Goal: Task Accomplishment & Management: Manage account settings

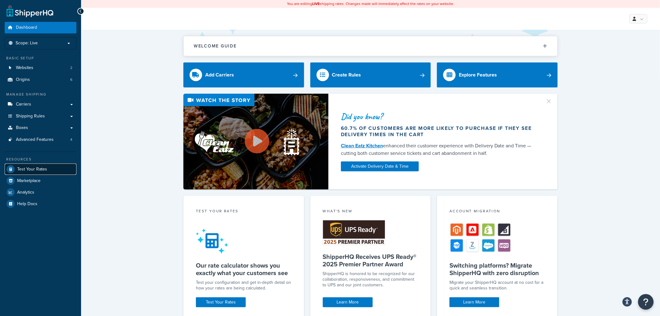
click at [30, 172] on link "Test Your Rates" at bounding box center [41, 168] width 72 height 11
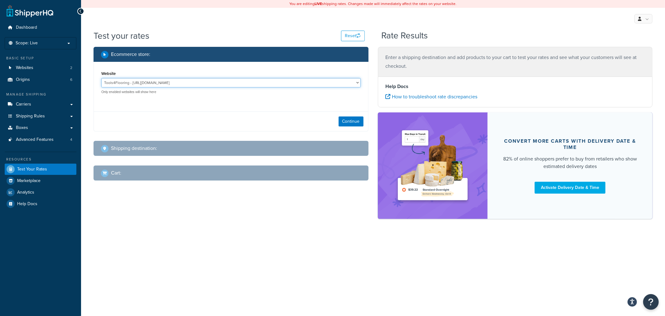
click at [167, 83] on select "Tools4Flooring - [URL][DOMAIN_NAME] Tools4Painting - [URL][DOMAIN_NAME]" at bounding box center [230, 82] width 259 height 9
click at [172, 105] on div "Website Tools4Flooring - [URL][DOMAIN_NAME] Tools4Painting - [URL][DOMAIN_NAME]…" at bounding box center [231, 84] width 274 height 45
click at [306, 84] on select "Tools4Flooring - [URL][DOMAIN_NAME] Tools4Painting - [URL][DOMAIN_NAME]" at bounding box center [230, 82] width 259 height 9
select select "0c1529739547ae53229c3e74a347ff76"
click at [101, 78] on select "Tools4Flooring - [URL][DOMAIN_NAME] Tools4Painting - [URL][DOMAIN_NAME]" at bounding box center [230, 82] width 259 height 9
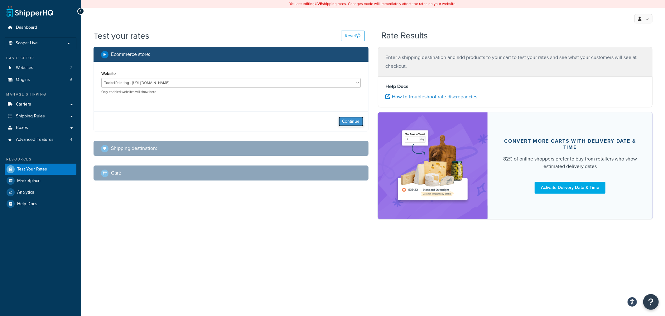
click at [356, 121] on button "Continue" at bounding box center [351, 121] width 25 height 10
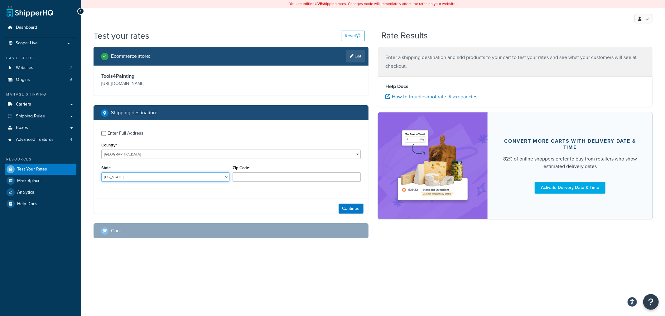
click at [186, 181] on select "Alabama Alaska American Samoa Arizona Arkansas Armed Forces Americas Armed Forc…" at bounding box center [165, 176] width 128 height 9
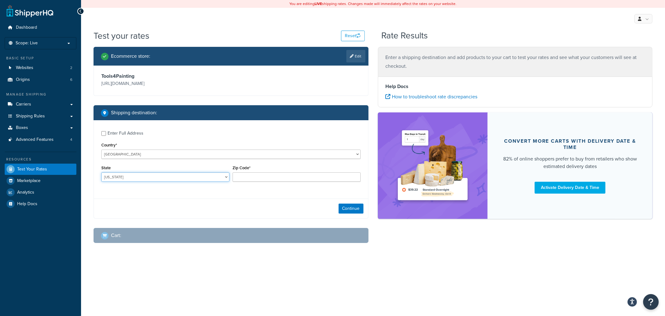
select select "SC"
click at [254, 173] on input "Zip Code*" at bounding box center [297, 176] width 128 height 9
type input "29650"
click at [354, 208] on button "Continue" at bounding box center [351, 208] width 25 height 10
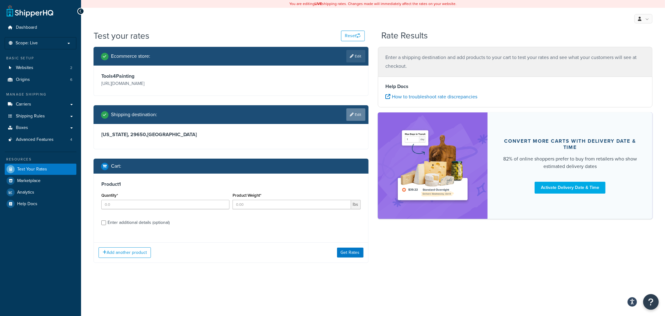
click at [355, 118] on link "Edit" at bounding box center [355, 114] width 19 height 12
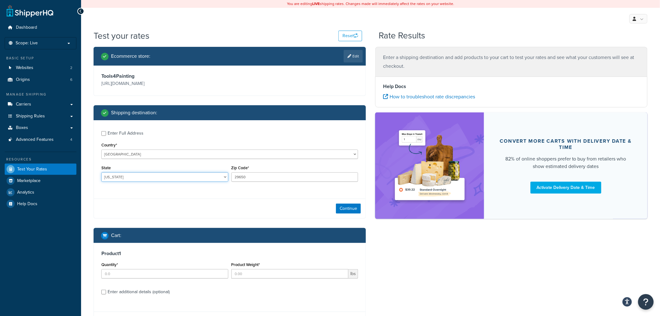
click at [182, 181] on select "Alabama Alaska American Samoa Arizona Arkansas Armed Forces Americas Armed Forc…" at bounding box center [164, 176] width 127 height 9
select select "TX"
click at [101, 172] on select "Alabama Alaska American Samoa Arizona Arkansas Armed Forces Americas Armed Forc…" at bounding box center [164, 176] width 127 height 9
drag, startPoint x: 255, startPoint y: 176, endPoint x: 127, endPoint y: 170, distance: 127.7
click at [127, 170] on div "State Alabama Alaska American Samoa Arizona Arkansas Armed Forces Americas Arme…" at bounding box center [230, 174] width 260 height 23
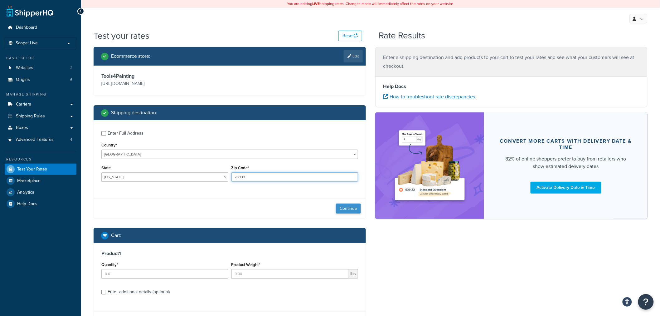
type input "76033"
click at [349, 210] on button "Continue" at bounding box center [348, 208] width 25 height 10
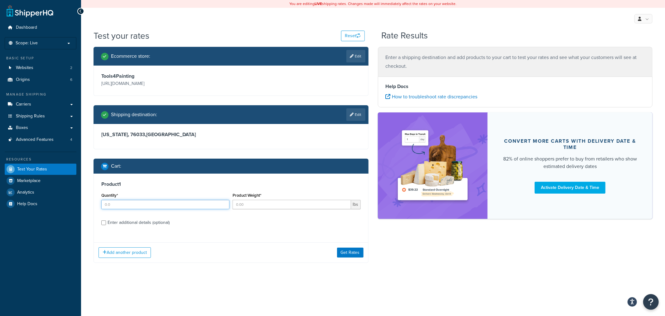
click at [171, 207] on input "Quantity*" at bounding box center [165, 204] width 128 height 9
type input "1"
click at [243, 203] on input "Product Weight*" at bounding box center [292, 204] width 118 height 9
type input "37"
click at [151, 222] on div "Enter additional details (optional)" at bounding box center [139, 222] width 62 height 9
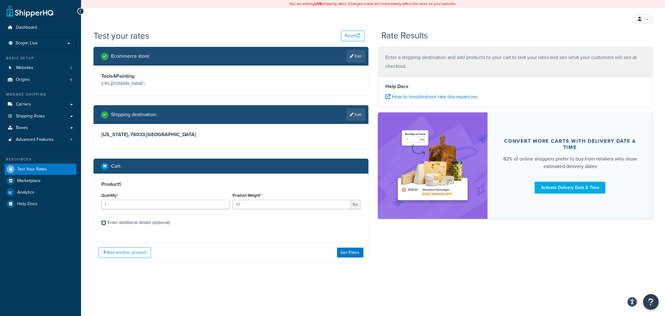
click at [106, 222] on input "Enter additional details (optional)" at bounding box center [103, 222] width 5 height 5
checkbox input "true"
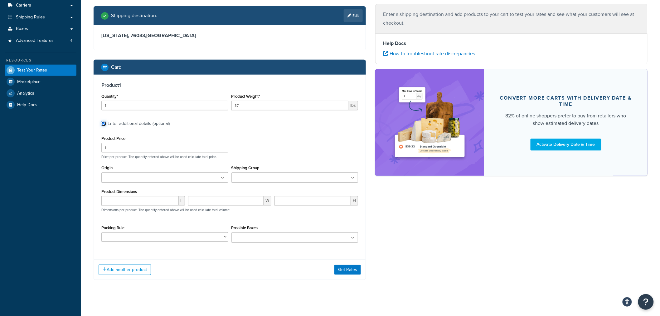
scroll to position [104, 0]
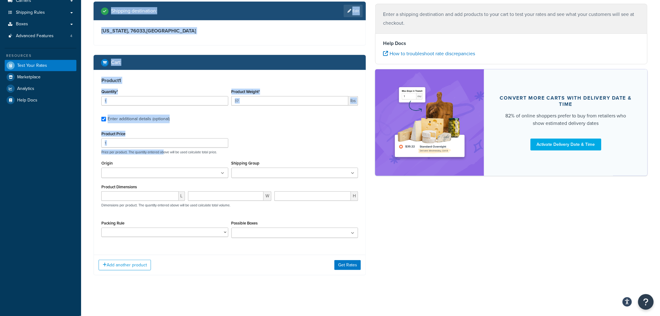
drag, startPoint x: 149, startPoint y: 147, endPoint x: 19, endPoint y: 146, distance: 129.4
click at [24, 146] on div "Dashboard Scope: Live Basic Setup Websites 2 Origins 6 Manage Shipping Carriers…" at bounding box center [330, 105] width 660 height 419
click at [115, 142] on input "1" at bounding box center [164, 142] width 127 height 9
click at [117, 143] on input "1" at bounding box center [164, 142] width 127 height 9
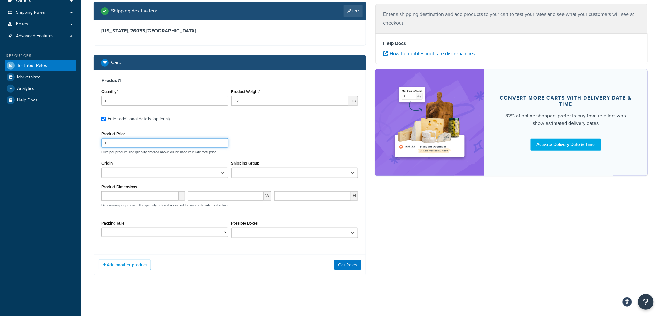
drag, startPoint x: 114, startPoint y: 143, endPoint x: 76, endPoint y: 141, distance: 38.4
click at [76, 141] on div "Dashboard Scope: Live Basic Setup Websites 2 Origins 6 Manage Shipping Carriers…" at bounding box center [330, 105] width 660 height 419
type input "63.39"
click at [222, 173] on icon at bounding box center [223, 173] width 3 height 4
click at [311, 175] on ul at bounding box center [294, 172] width 127 height 10
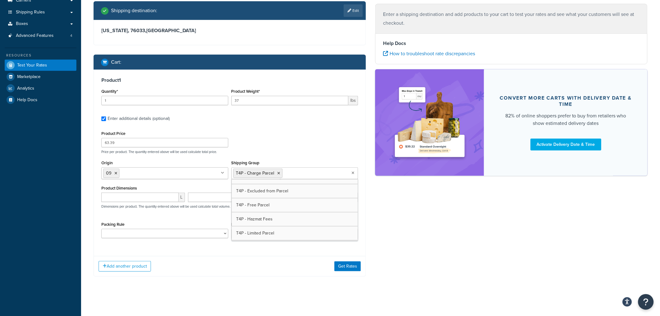
scroll to position [208, 0]
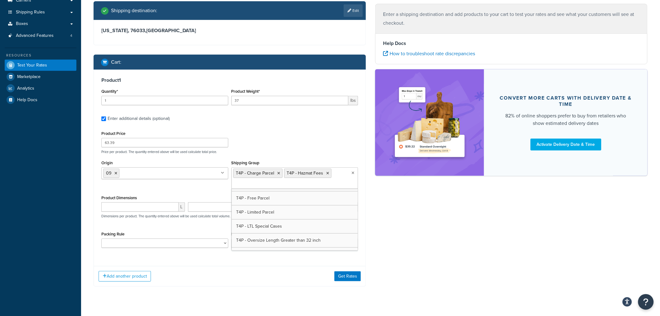
click at [369, 244] on div "Ecommerce store : Edit Tools4Painting https://www.tools4painting.com Shipping d…" at bounding box center [230, 119] width 282 height 353
click at [352, 277] on button "Get Rates" at bounding box center [347, 276] width 26 height 10
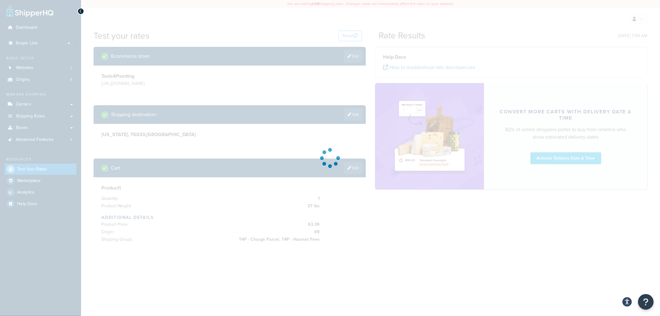
scroll to position [0, 0]
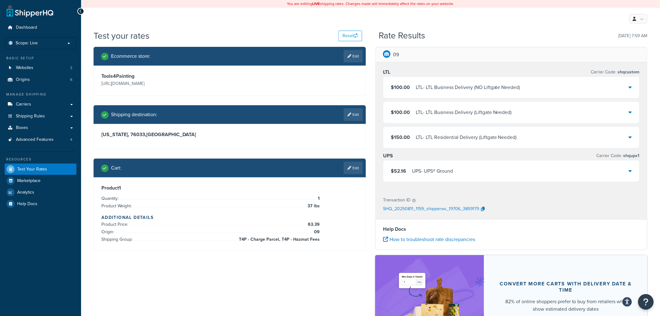
click at [475, 172] on div "$52.16 UPS - UPS® Ground" at bounding box center [511, 170] width 256 height 21
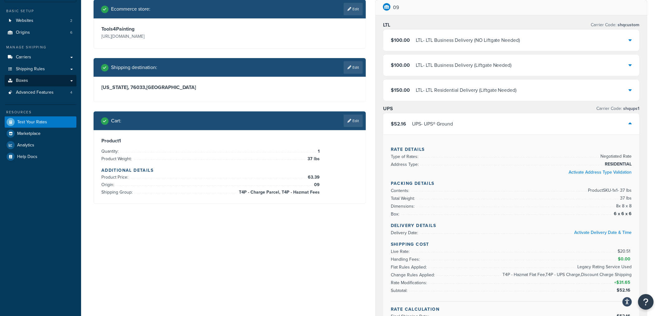
scroll to position [35, 0]
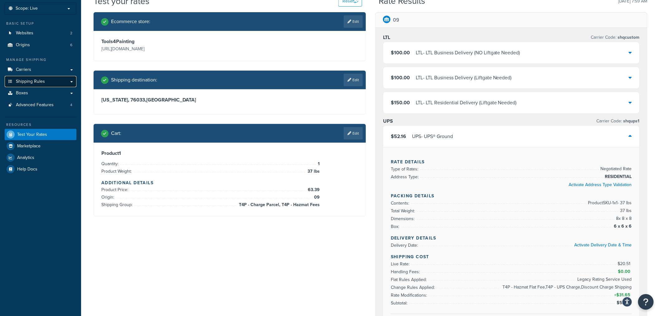
click at [57, 82] on link "Shipping Rules" at bounding box center [41, 82] width 72 height 12
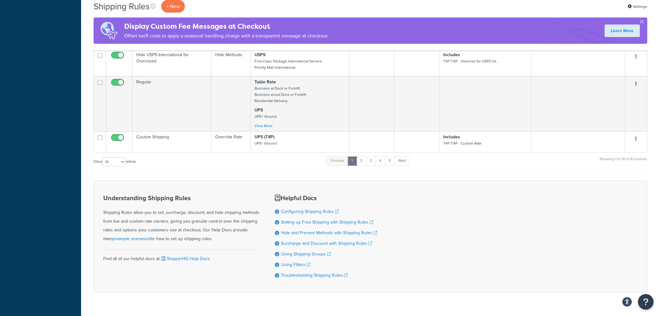
scroll to position [380, 0]
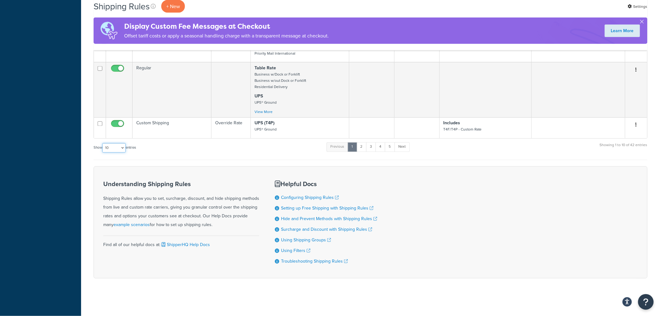
click at [125, 145] on select "10 15 25 50 100 1000" at bounding box center [113, 147] width 23 height 9
select select "1000"
click at [103, 143] on select "10 15 25 50 100 1000" at bounding box center [113, 147] width 23 height 9
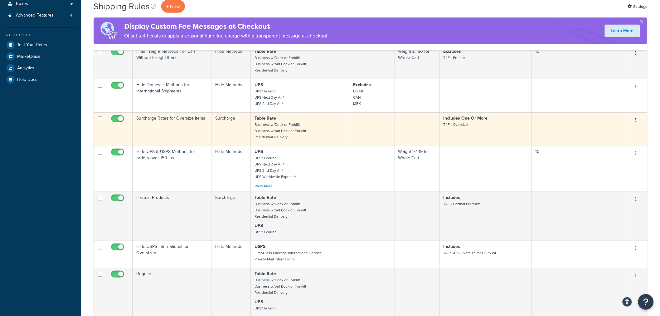
scroll to position [33, 0]
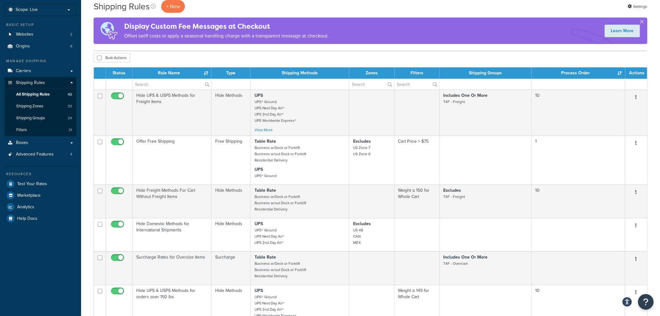
click at [169, 74] on th "Rule Name" at bounding box center [171, 72] width 79 height 11
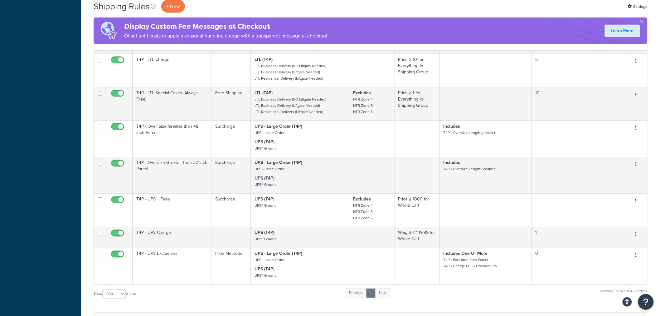
scroll to position [1344, 0]
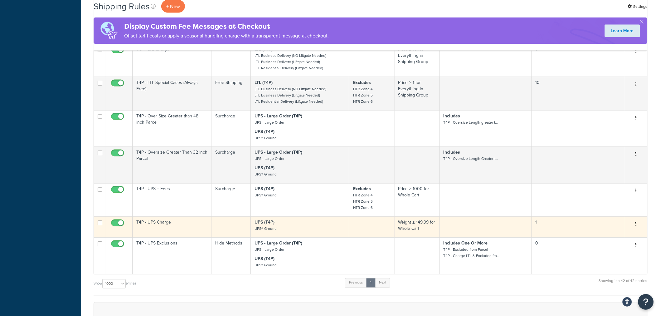
click at [181, 224] on td "T4P - UPS Charge" at bounding box center [171, 226] width 79 height 21
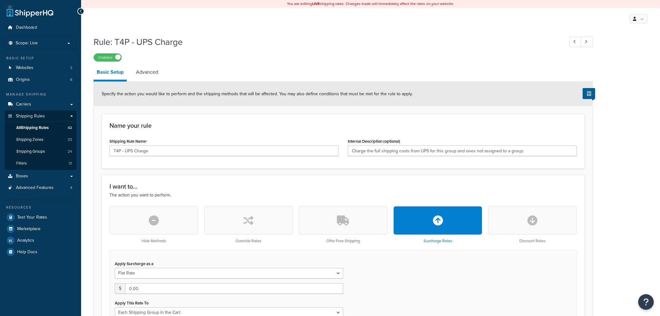
select select "SHIPPING_GROUP"
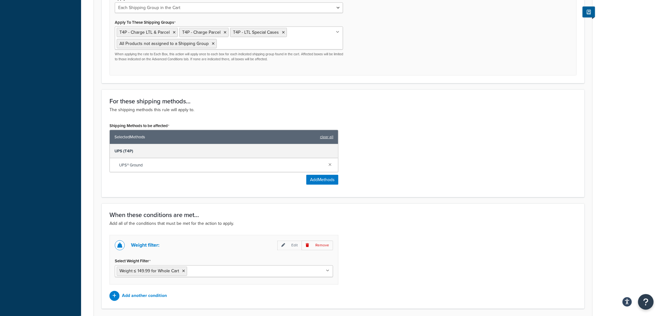
scroll to position [346, 0]
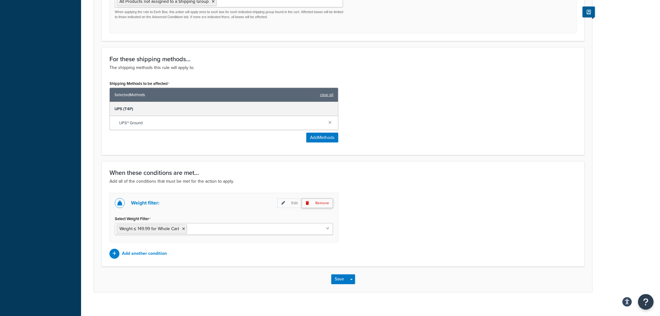
click at [324, 201] on p "Remove" at bounding box center [316, 203] width 31 height 10
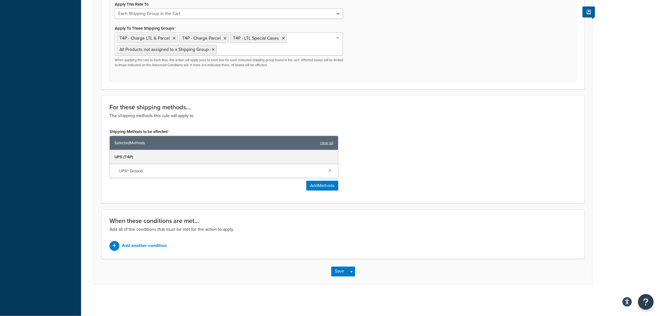
click at [335, 266] on div "Save Save Dropdown Save and Edit Save and Duplicate Save and Create New" at bounding box center [343, 271] width 498 height 26
click at [336, 270] on button "Save" at bounding box center [339, 271] width 17 height 10
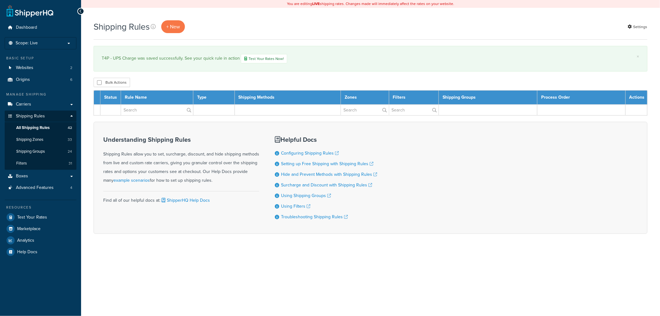
select select "1000"
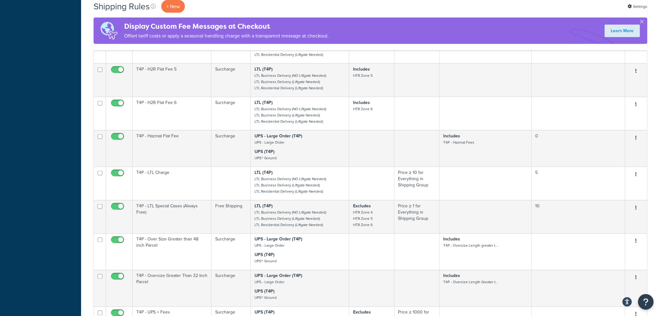
scroll to position [1242, 0]
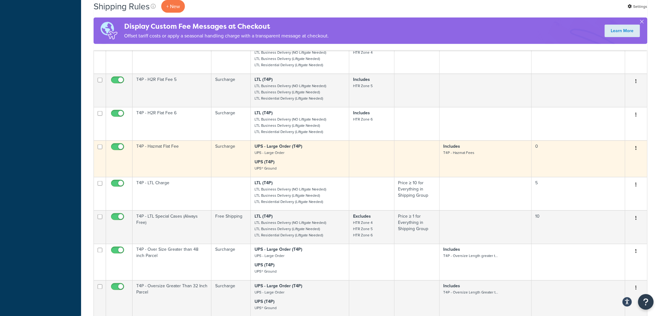
click at [161, 159] on td "T4P - Hazmat Flat Fee" at bounding box center [171, 158] width 79 height 36
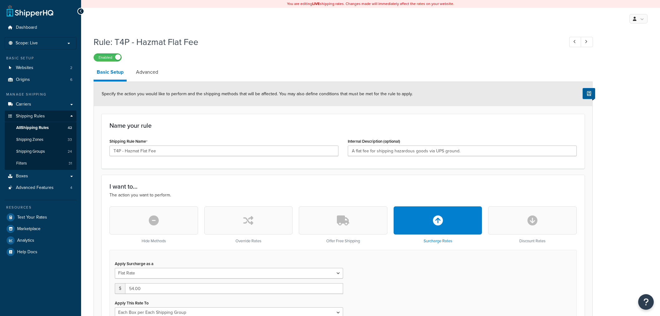
select select "BOX"
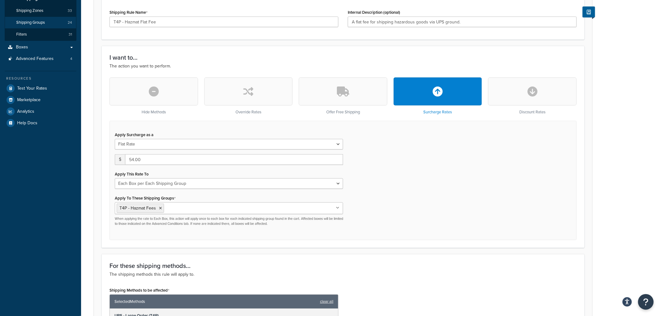
scroll to position [94, 0]
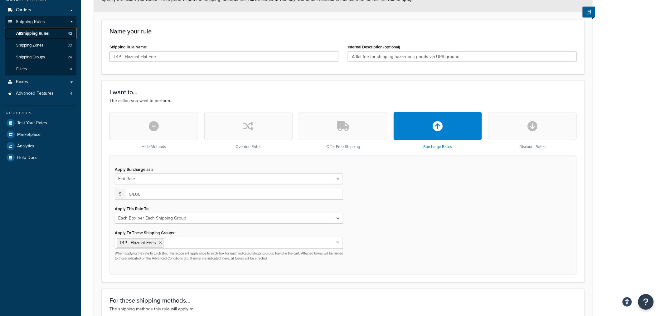
click at [55, 31] on link "All Shipping Rules 42" at bounding box center [41, 34] width 72 height 12
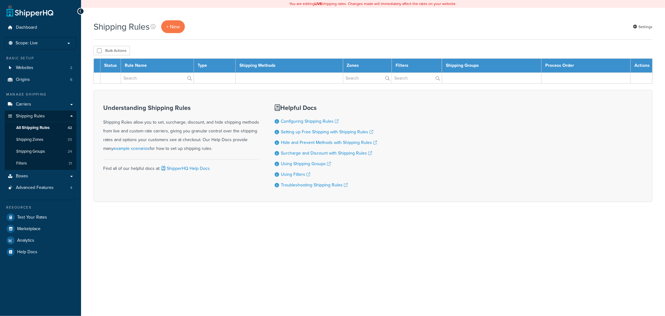
select select "1000"
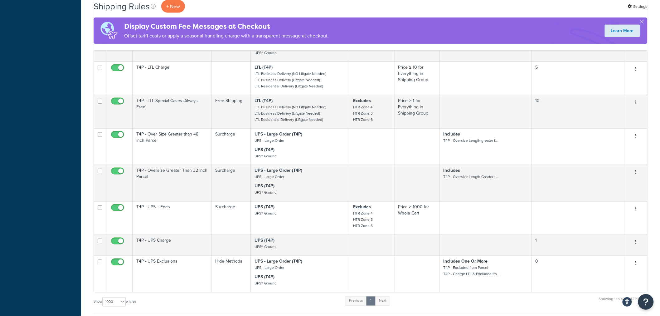
scroll to position [1330, 0]
